Goal: Task Accomplishment & Management: Complete application form

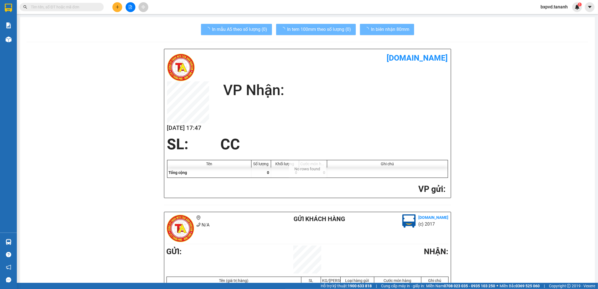
click at [91, 6] on input "text" at bounding box center [64, 7] width 66 height 6
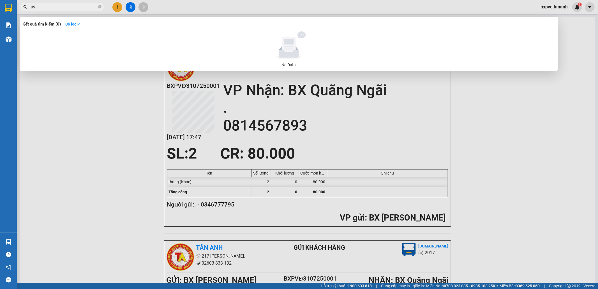
click at [97, 5] on input "09" at bounding box center [64, 7] width 66 height 6
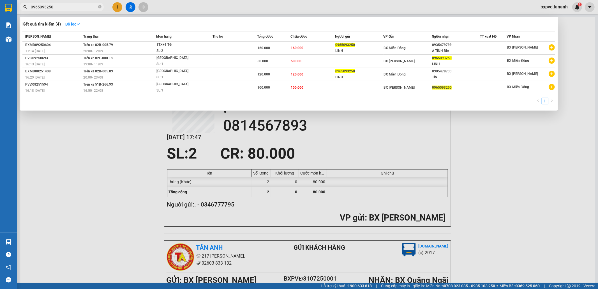
type input "0965093250"
click at [115, 8] on div at bounding box center [299, 144] width 598 height 289
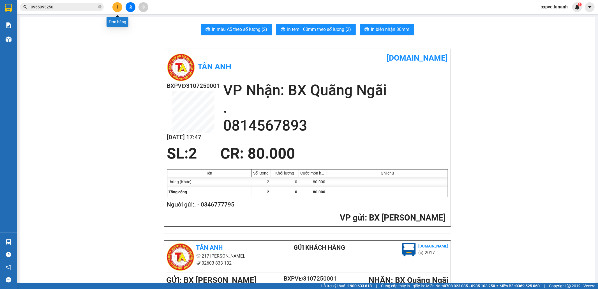
click at [119, 8] on icon "plus" at bounding box center [118, 7] width 4 height 4
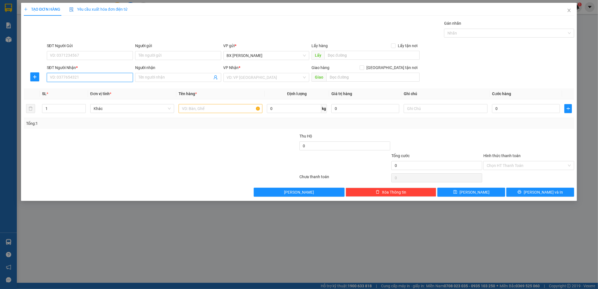
click at [112, 77] on input "SĐT Người Nhận *" at bounding box center [90, 77] width 86 height 9
type input "0903507713"
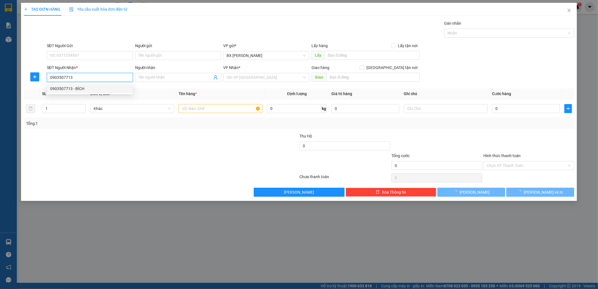
click at [111, 88] on div "0903507713 - BÍCH" at bounding box center [89, 89] width 79 height 6
type input "BÍCH"
type input "HỘI AN"
type input "40.000"
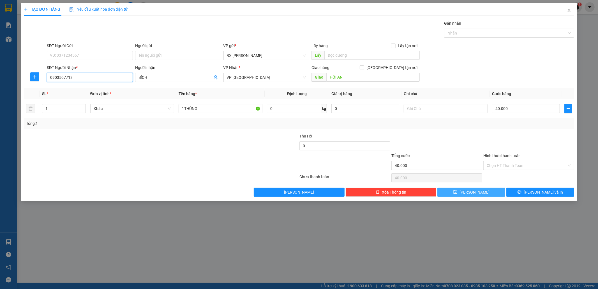
type input "0903507713"
click at [483, 191] on button "[PERSON_NAME]" at bounding box center [471, 192] width 68 height 9
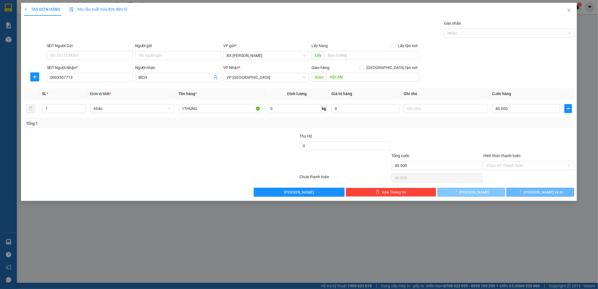
type input "0"
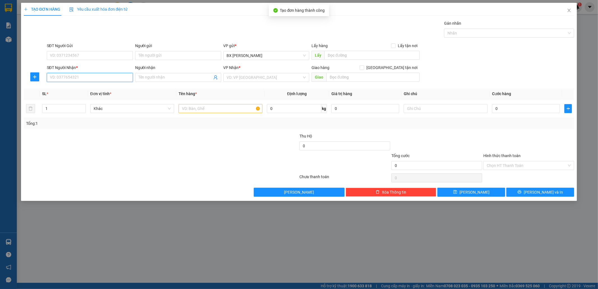
click at [109, 78] on input "SĐT Người Nhận *" at bounding box center [90, 77] width 86 height 9
type input "0906462237"
click at [103, 87] on div "0906462237 - A THẠCH" at bounding box center [89, 89] width 79 height 6
type input "A THẠCH"
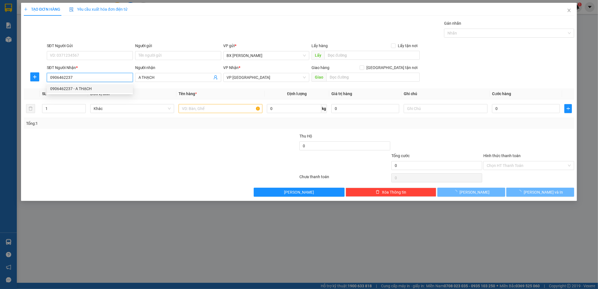
type input "40.000"
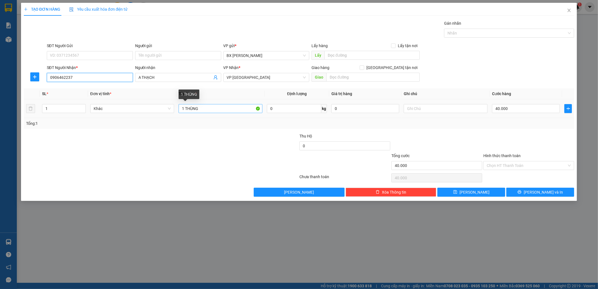
type input "0906462237"
click at [215, 110] on input "1 THÙNG" at bounding box center [221, 108] width 84 height 9
drag, startPoint x: 213, startPoint y: 110, endPoint x: 134, endPoint y: 125, distance: 81.1
click at [134, 125] on div "SL * Đơn vị tính * Tên hàng * Định lượng Giá trị hàng Ghi chú Cước hàng 1 Khác …" at bounding box center [299, 108] width 551 height 40
type input "3T"
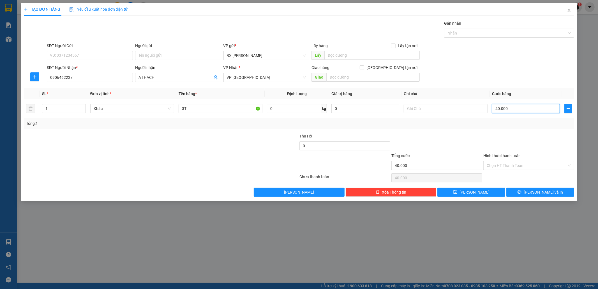
type input "1"
type input "12"
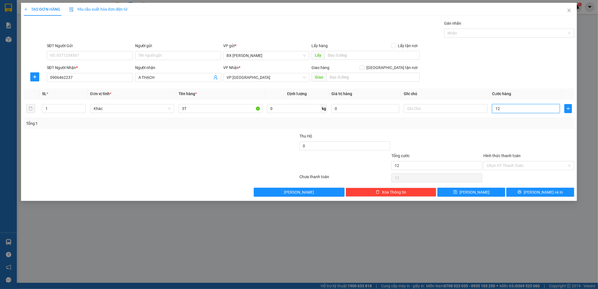
type input "120"
type input "120.000"
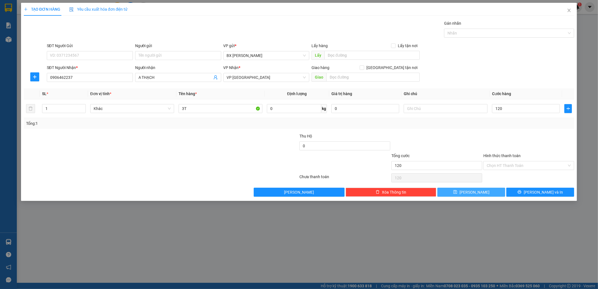
type input "120.000"
click at [462, 191] on button "[PERSON_NAME]" at bounding box center [471, 192] width 68 height 9
type input "0"
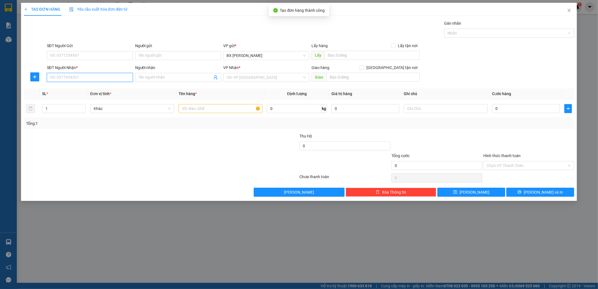
click at [104, 76] on input "SĐT Người Nhận *" at bounding box center [90, 77] width 86 height 9
type input "0988055595"
click at [105, 91] on div "0988055595 - [PERSON_NAME]" at bounding box center [89, 89] width 79 height 6
type input "[PERSON_NAME]"
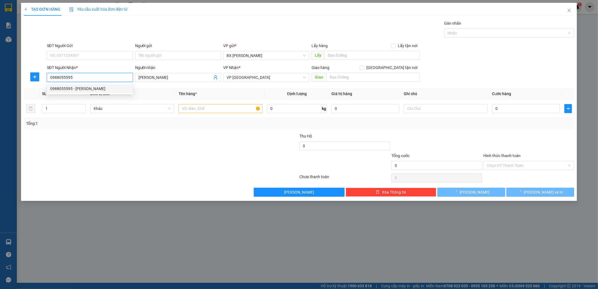
type input "40.000"
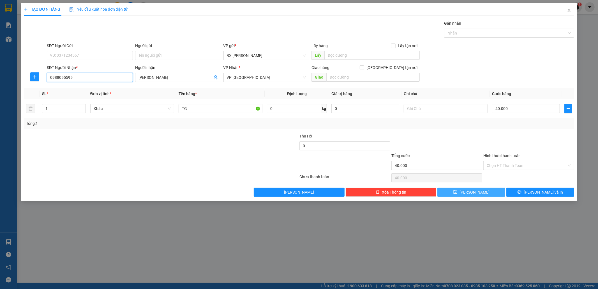
type input "0988055595"
click at [478, 191] on button "[PERSON_NAME]" at bounding box center [471, 192] width 68 height 9
type input "0"
click at [102, 79] on input "SĐT Người Nhận *" at bounding box center [90, 77] width 86 height 9
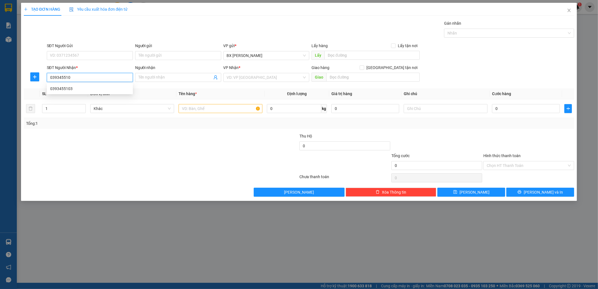
type input "0393455103"
click at [99, 91] on div "0393455103" at bounding box center [89, 89] width 79 height 6
type input "N3 DẠ LÊ"
type input "80.000"
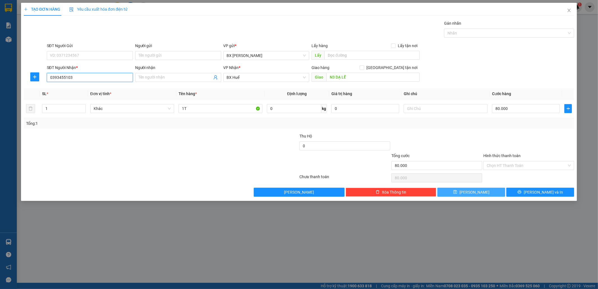
type input "0393455103"
drag, startPoint x: 489, startPoint y: 194, endPoint x: 485, endPoint y: 193, distance: 3.5
click at [489, 193] on button "[PERSON_NAME]" at bounding box center [471, 192] width 68 height 9
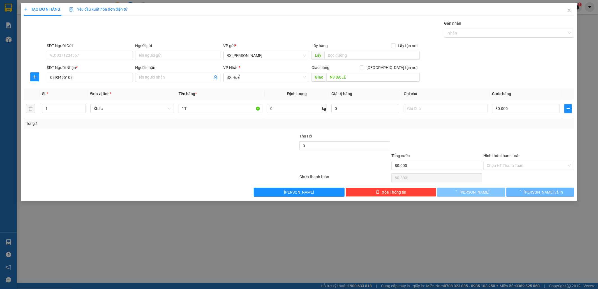
type input "0"
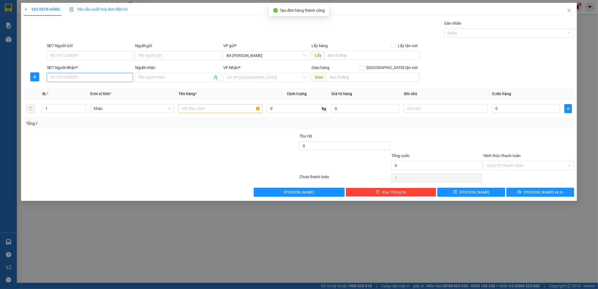
click at [95, 74] on input "SĐT Người Nhận *" at bounding box center [90, 77] width 86 height 9
type input "0327649070"
click at [96, 57] on input "SĐT Người Gửi" at bounding box center [90, 55] width 86 height 9
type input "0379404938"
click at [262, 75] on input "search" at bounding box center [264, 77] width 75 height 8
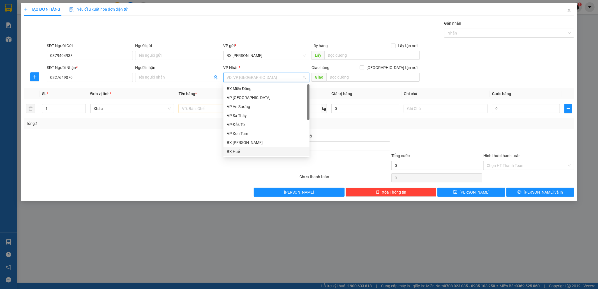
click at [246, 151] on div "BX Huế" at bounding box center [266, 151] width 79 height 6
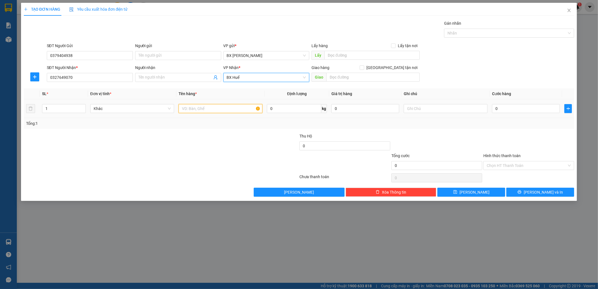
click at [227, 109] on input "text" at bounding box center [221, 108] width 84 height 9
type input "1TX"
click at [531, 107] on input "0" at bounding box center [526, 108] width 68 height 9
type input "5"
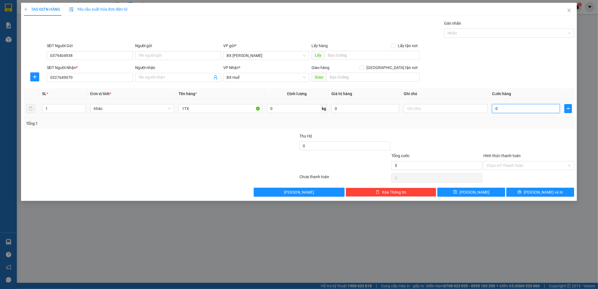
type input "5"
type input "50"
type input "50.000"
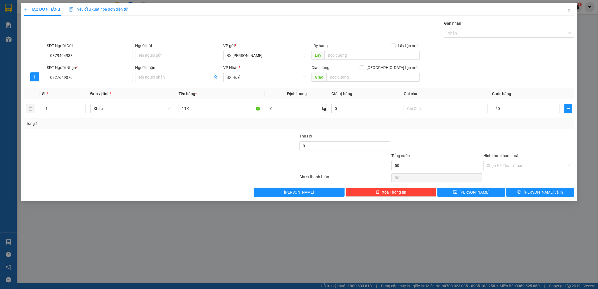
type input "50.000"
click at [515, 157] on label "Hình thức thanh toán" at bounding box center [501, 155] width 37 height 4
click at [515, 161] on input "Hình thức thanh toán" at bounding box center [527, 165] width 80 height 8
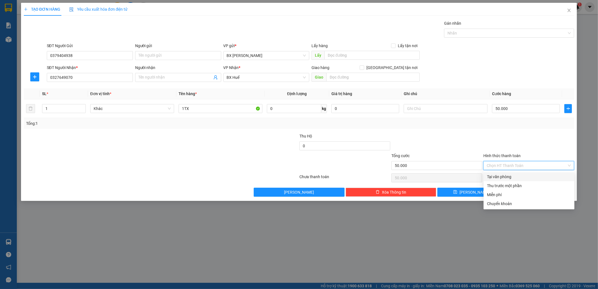
click at [509, 177] on div "Tại văn phòng" at bounding box center [529, 177] width 84 height 6
type input "0"
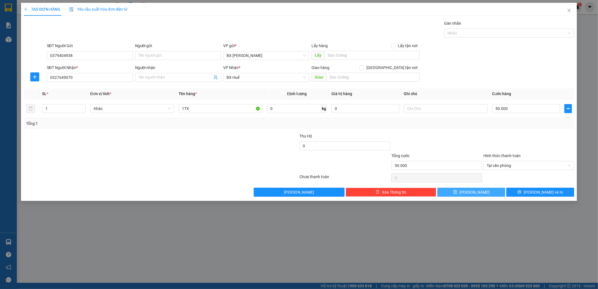
click at [495, 193] on button "[PERSON_NAME]" at bounding box center [471, 192] width 68 height 9
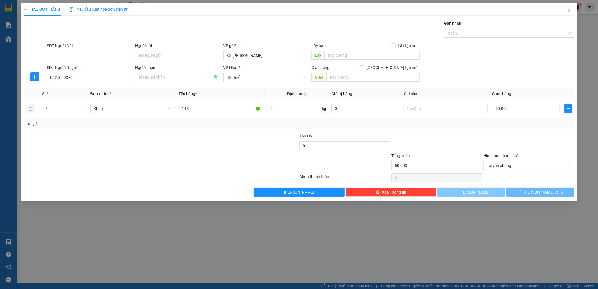
type input "0"
